Goal: Transaction & Acquisition: Book appointment/travel/reservation

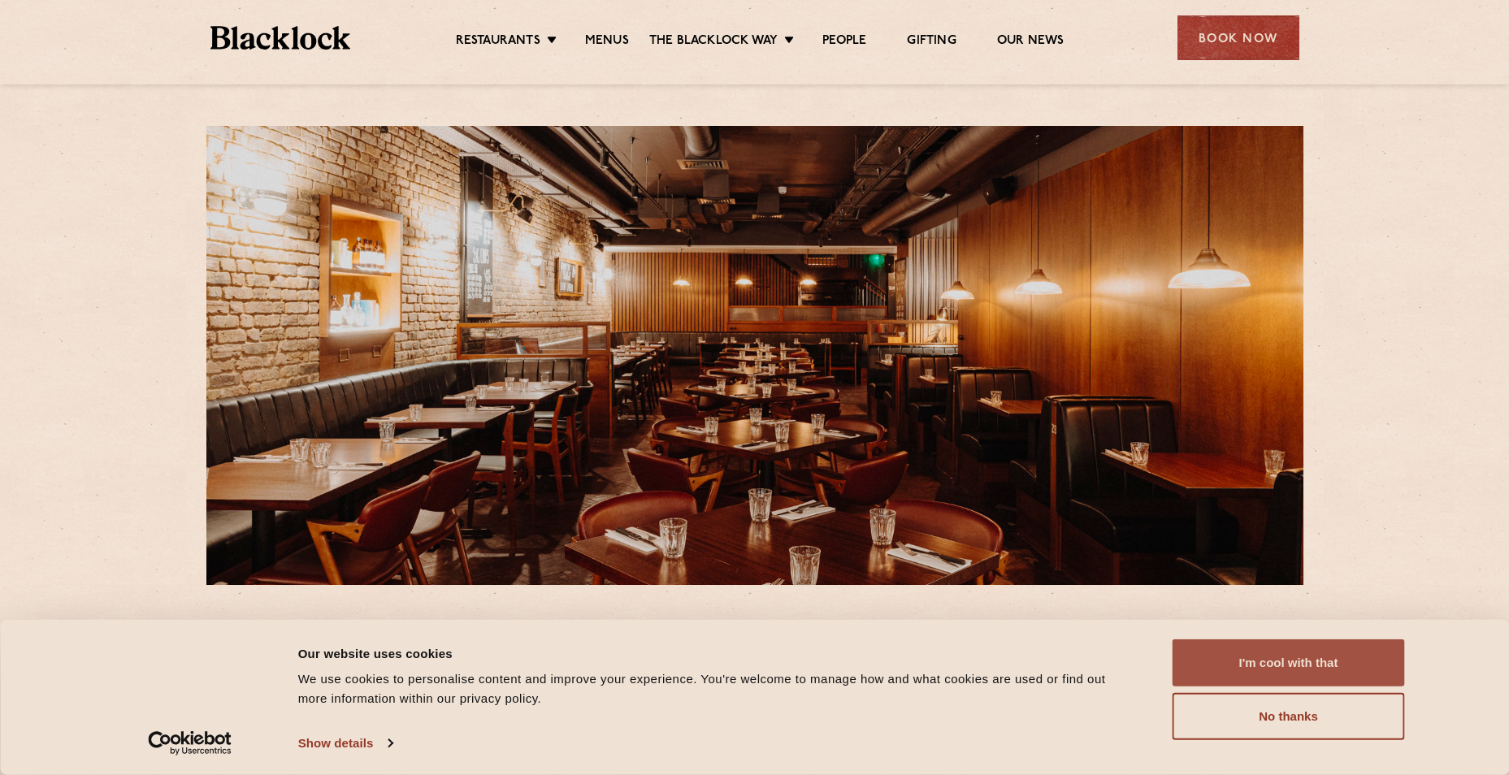
click at [1314, 660] on button "I'm cool with that" at bounding box center [1288, 662] width 232 height 47
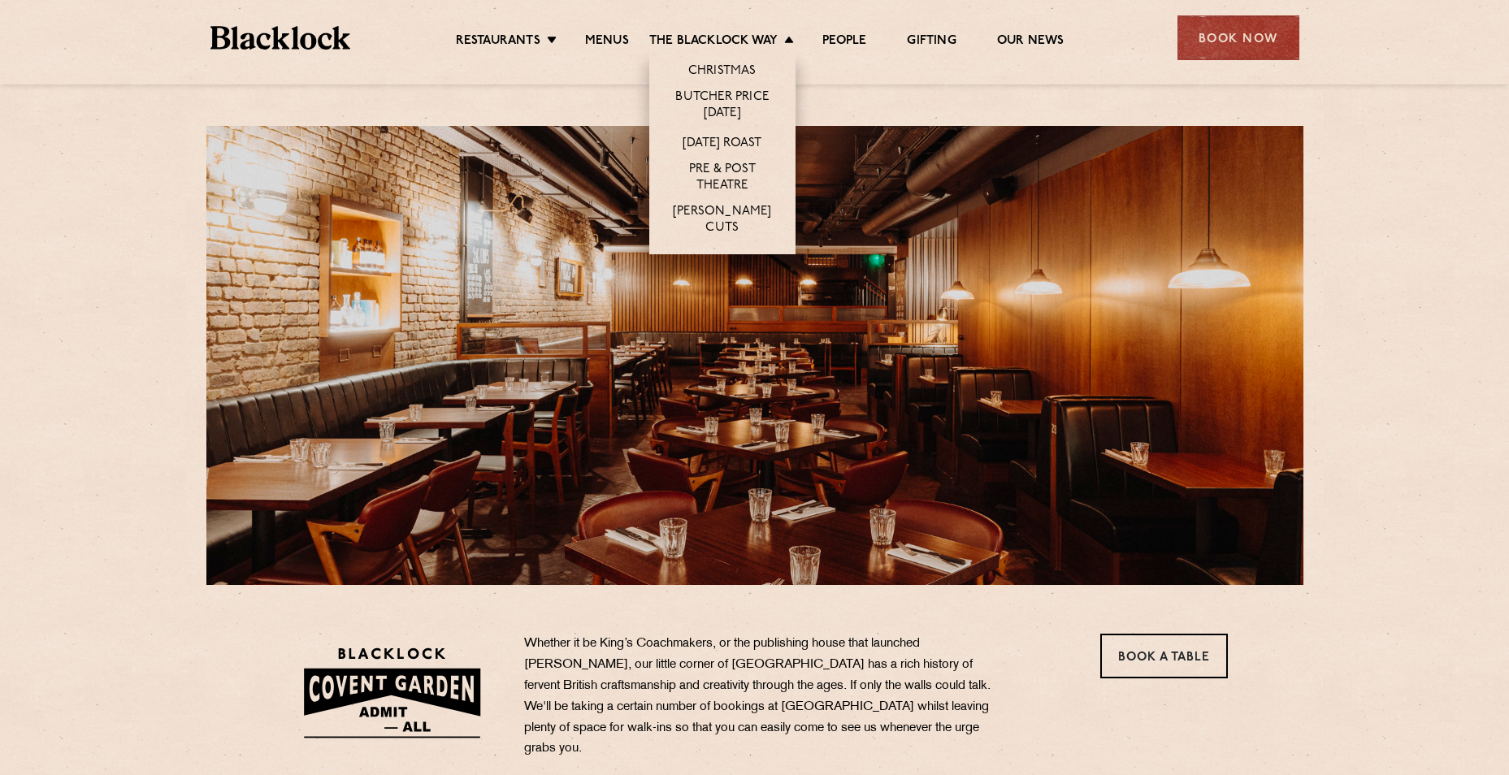
click at [720, 61] on li "Christmas" at bounding box center [722, 68] width 146 height 34
click at [720, 66] on link "Christmas" at bounding box center [722, 72] width 68 height 18
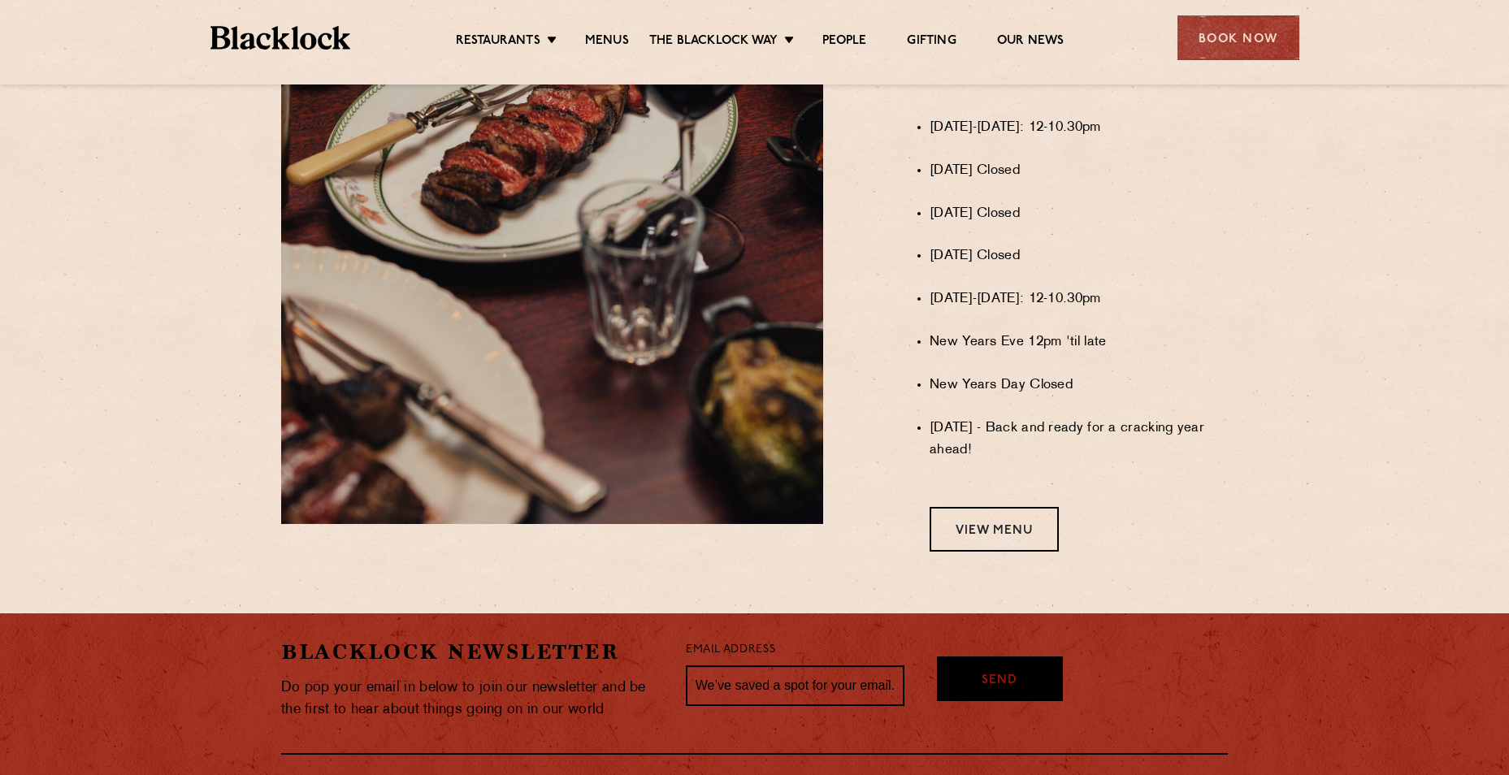
scroll to position [1219, 0]
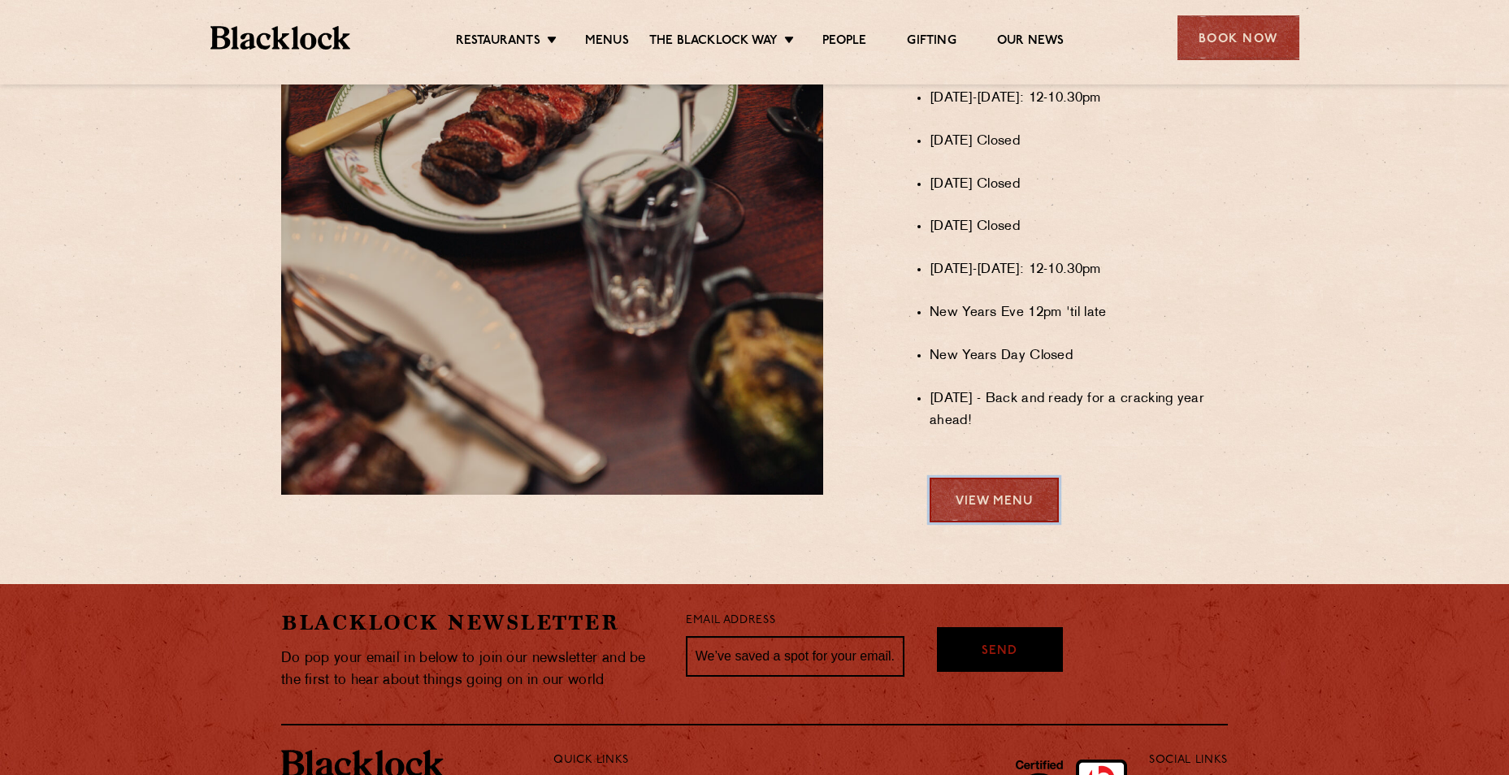
click at [977, 509] on link "View Menu" at bounding box center [993, 500] width 129 height 45
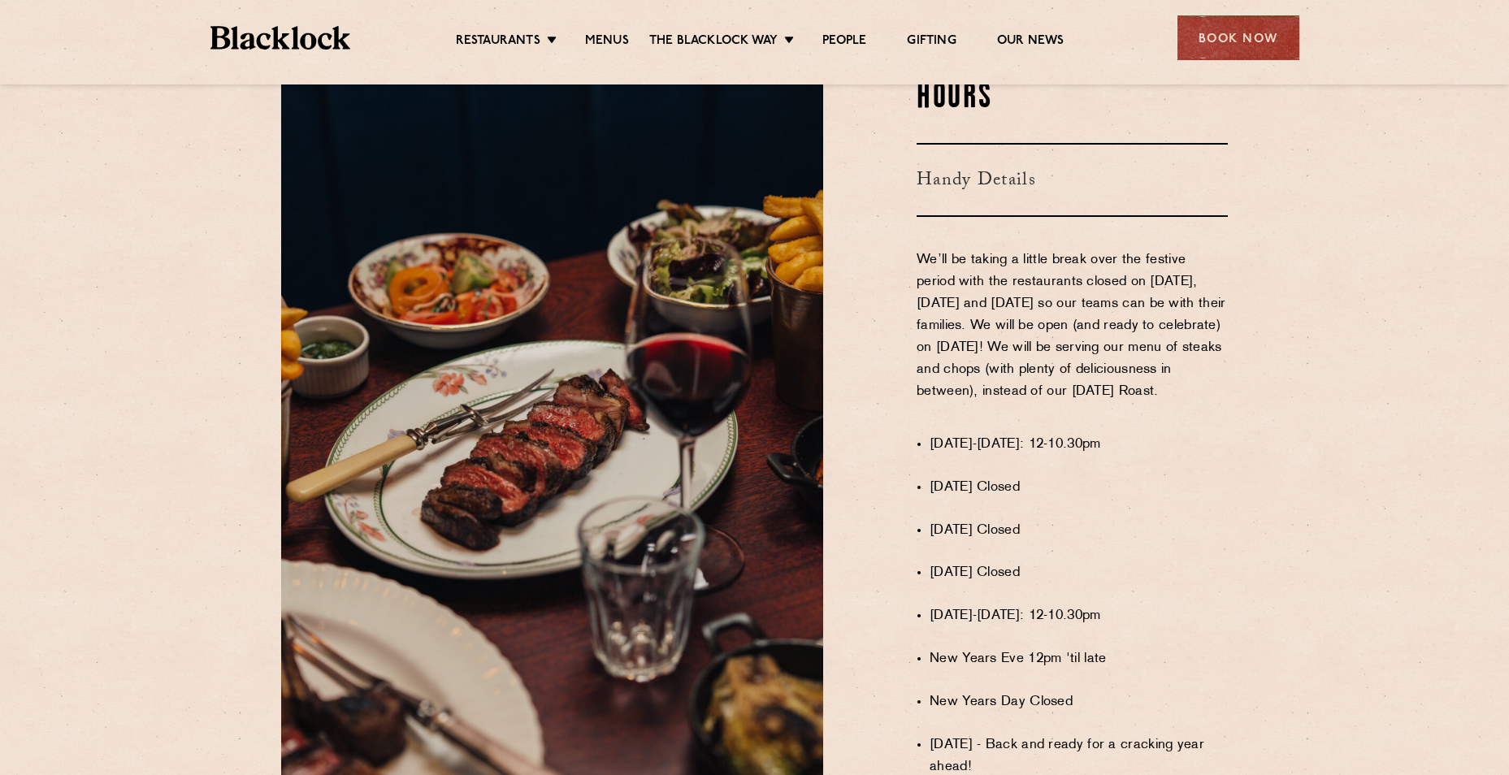
scroll to position [812, 0]
